Goal: Navigation & Orientation: Find specific page/section

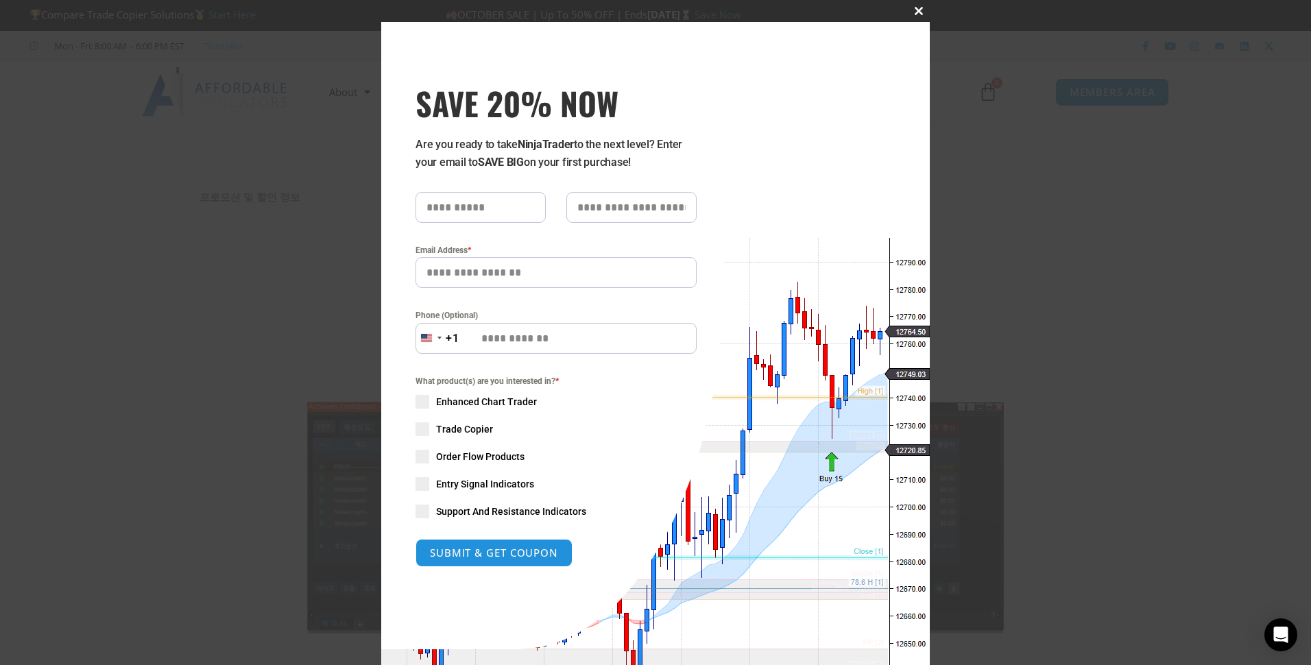
click at [916, 10] on span "SAVE 20% NOW popup" at bounding box center [919, 11] width 22 height 8
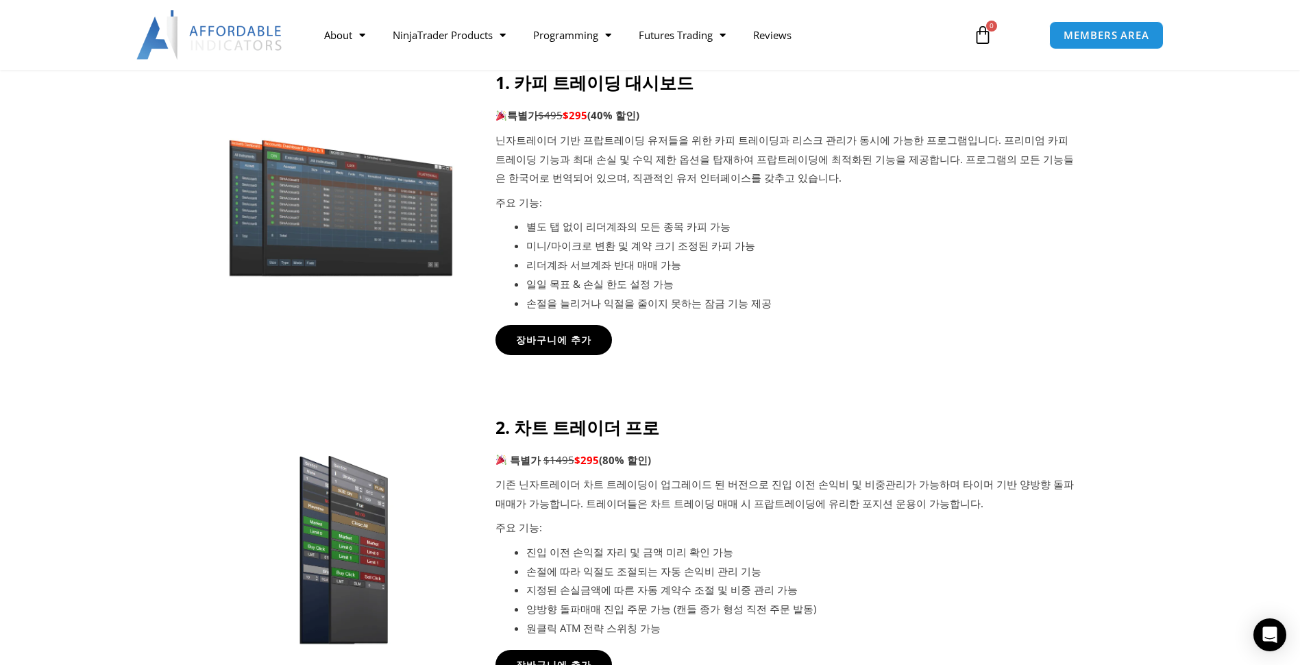
scroll to position [480, 0]
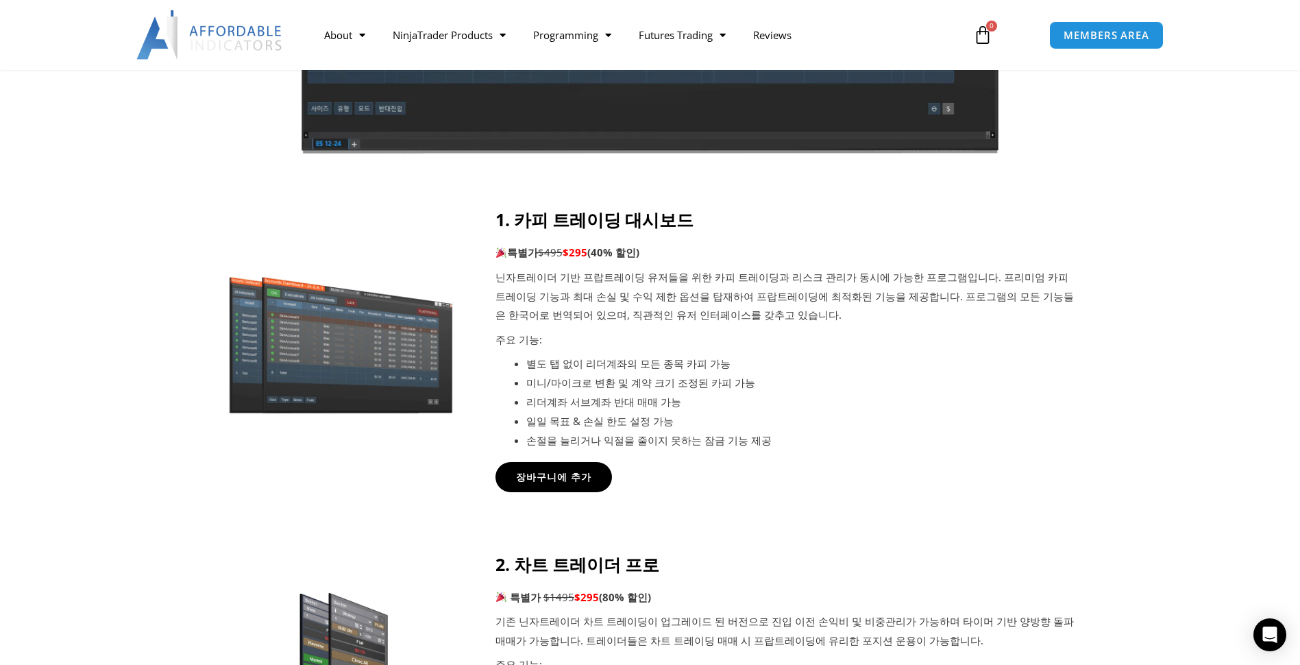
click at [136, 473] on div at bounding box center [650, 371] width 1300 height 324
click at [1117, 433] on div at bounding box center [650, 371] width 1300 height 324
click at [1115, 439] on div at bounding box center [650, 371] width 1300 height 324
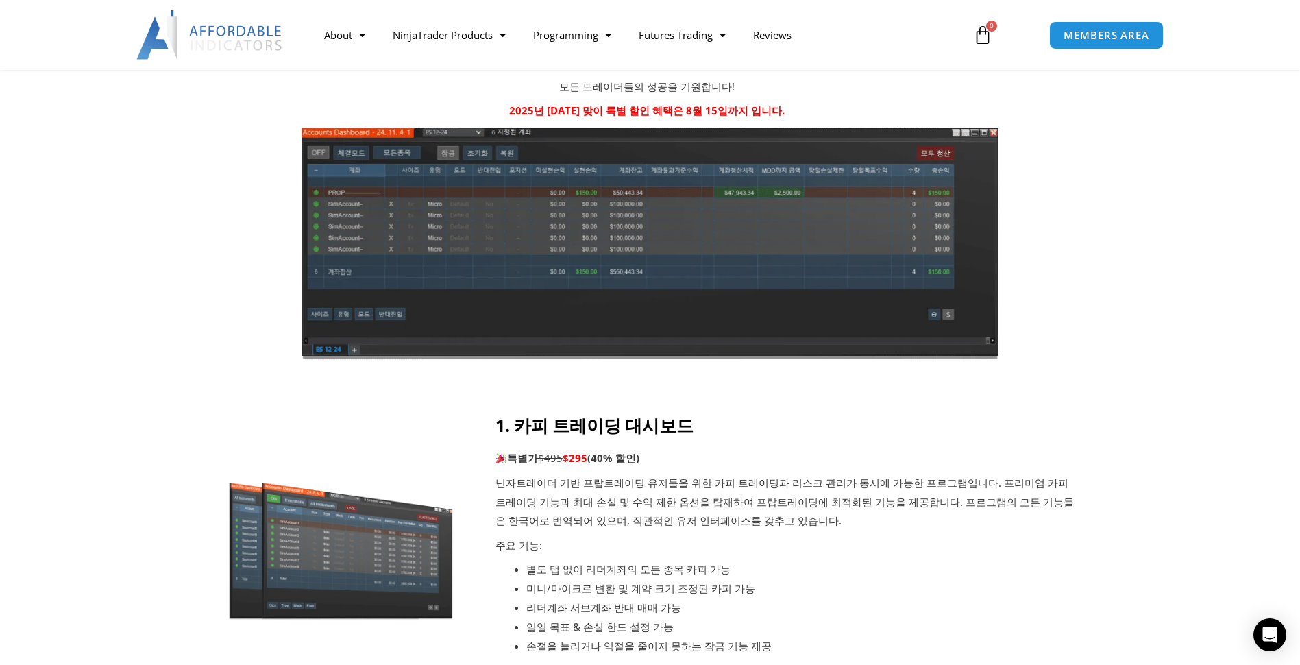
scroll to position [411, 0]
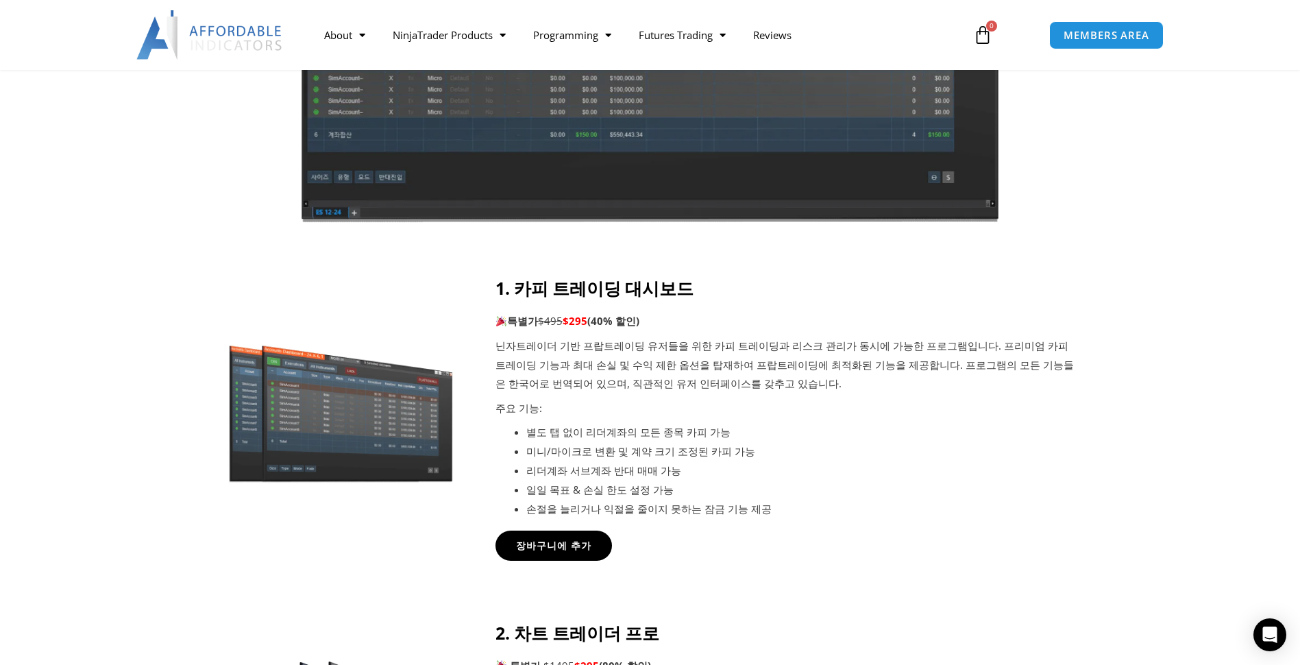
click at [1039, 487] on li "일일 목표 & 손실 한도 설정 가능" at bounding box center [802, 490] width 552 height 19
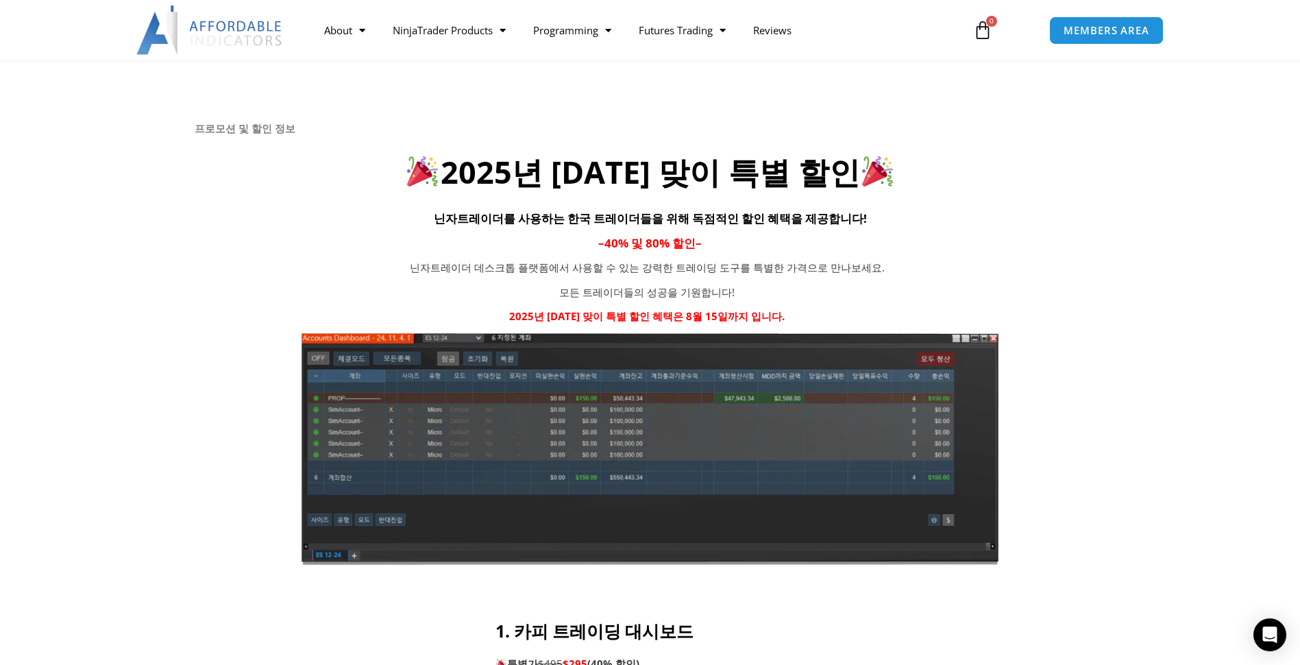
scroll to position [0, 0]
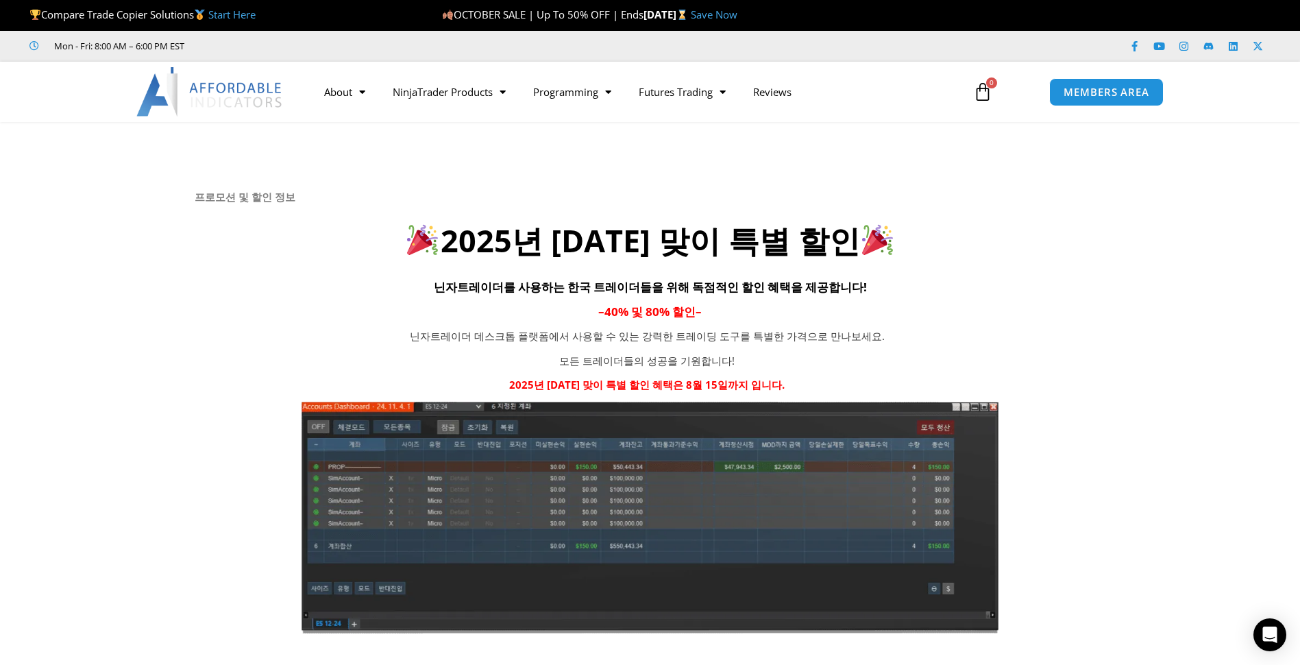
click at [210, 96] on img at bounding box center [209, 91] width 147 height 49
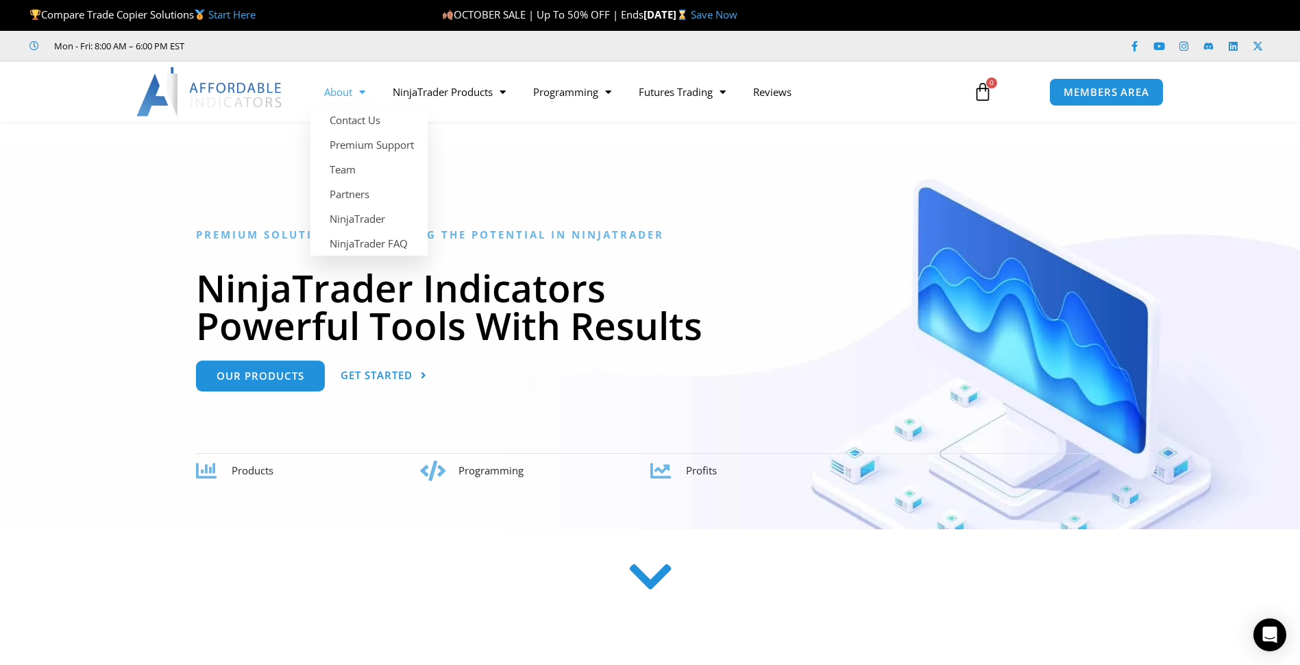
click at [361, 97] on span "Menu" at bounding box center [358, 92] width 13 height 24
